Goal: Task Accomplishment & Management: Use online tool/utility

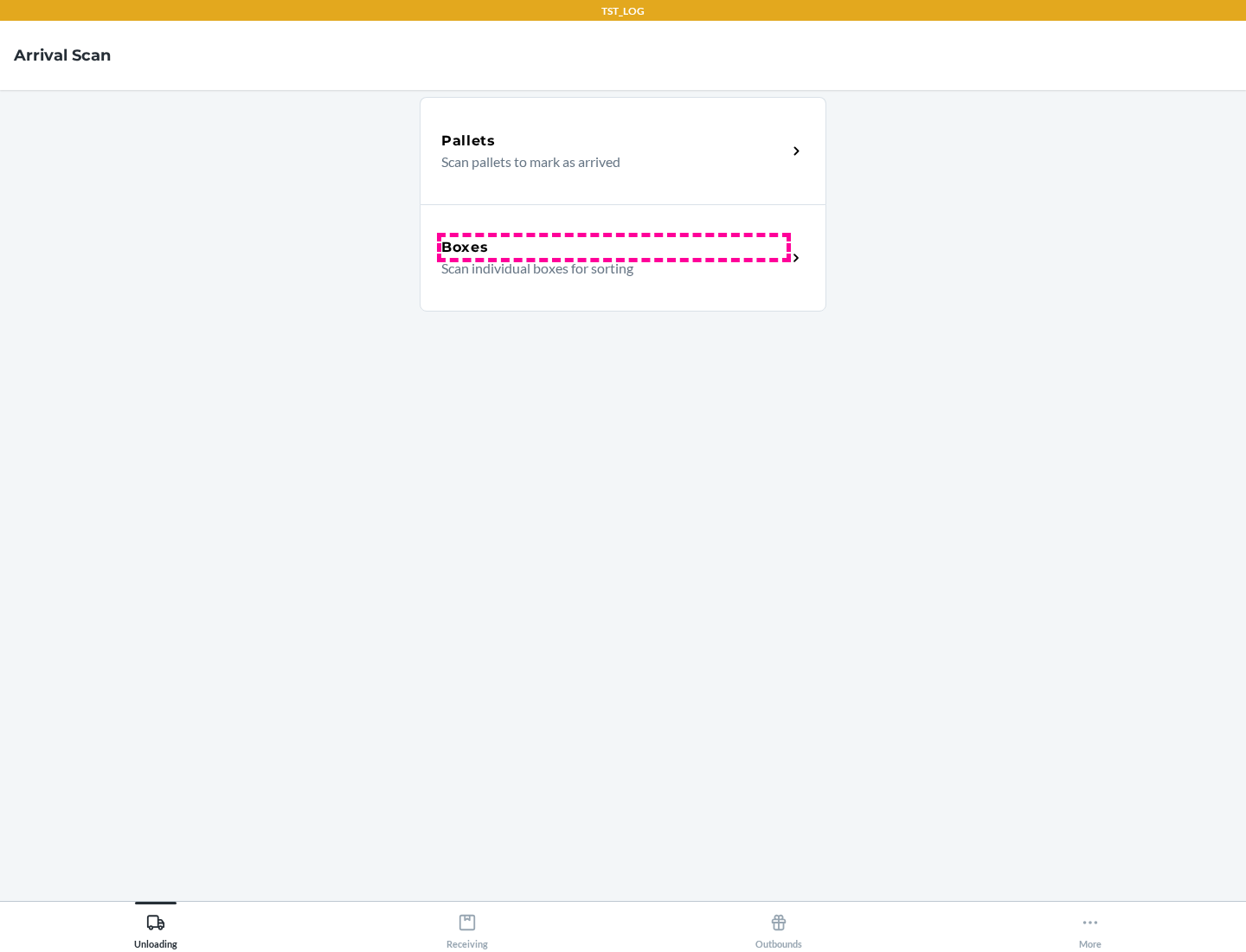
click at [614, 248] on div "Boxes" at bounding box center [614, 247] width 346 height 20
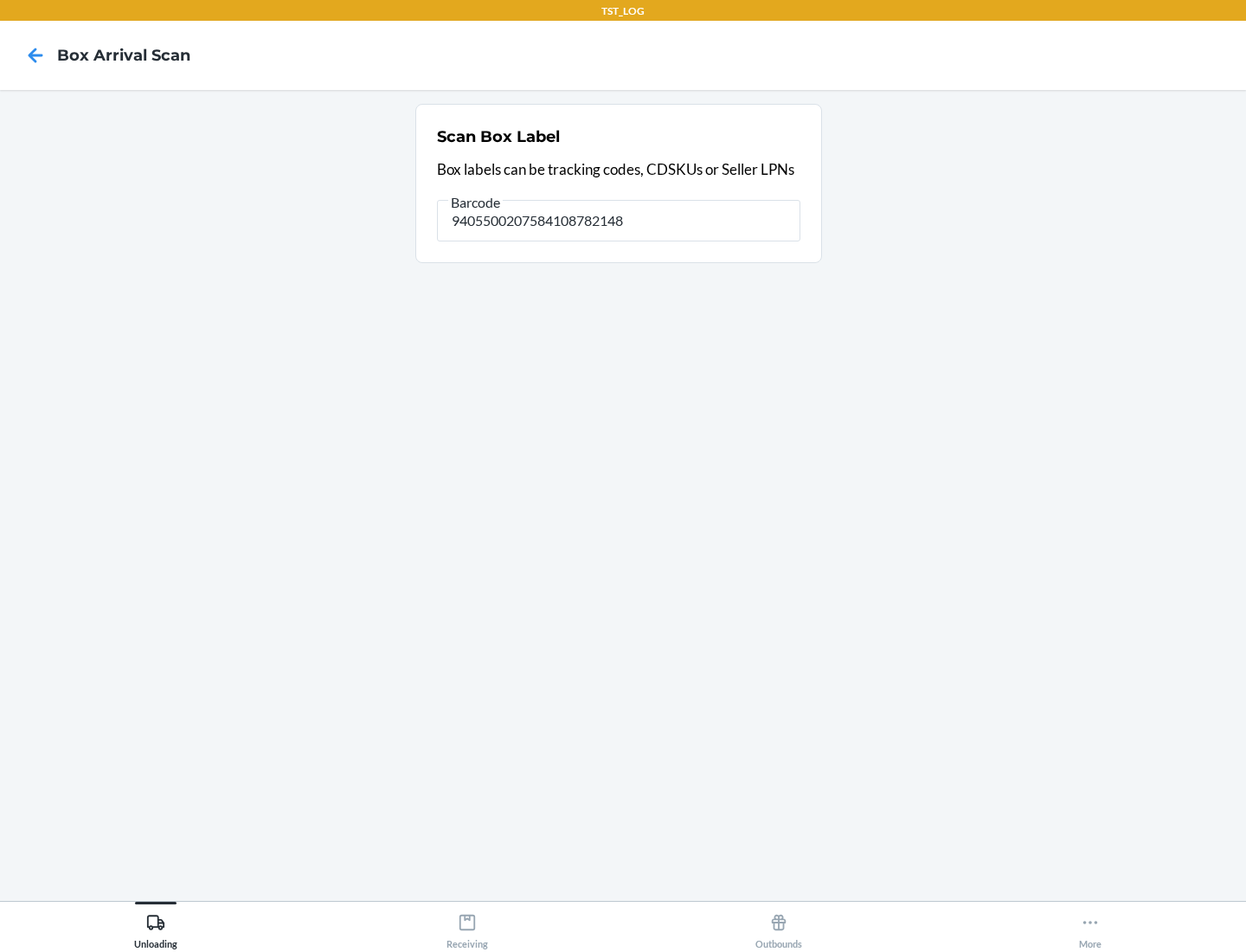
type input "9405500207584108782148"
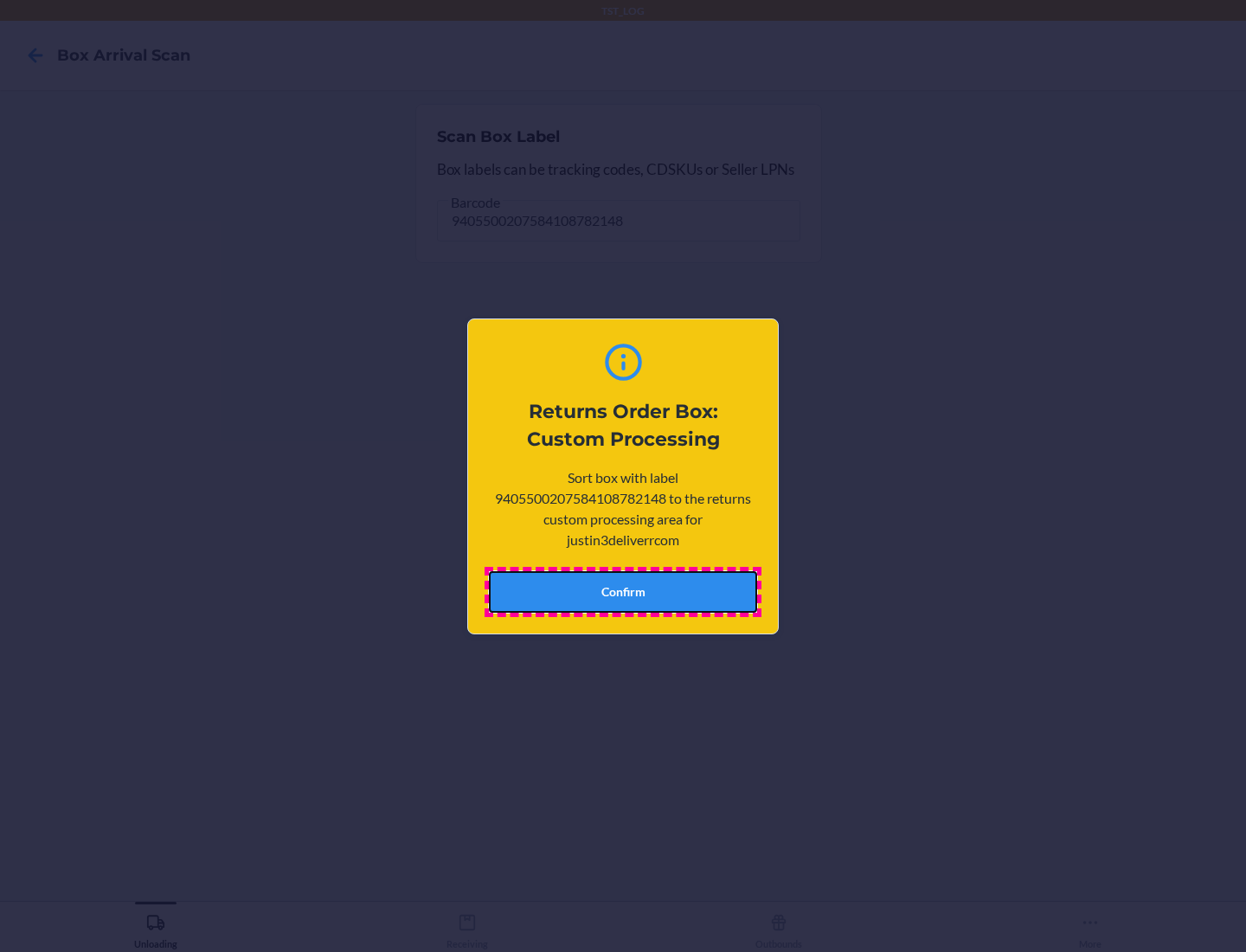
click at [623, 591] on button "Confirm" at bounding box center [623, 591] width 268 height 42
